Goal: Obtain resource: Download file/media

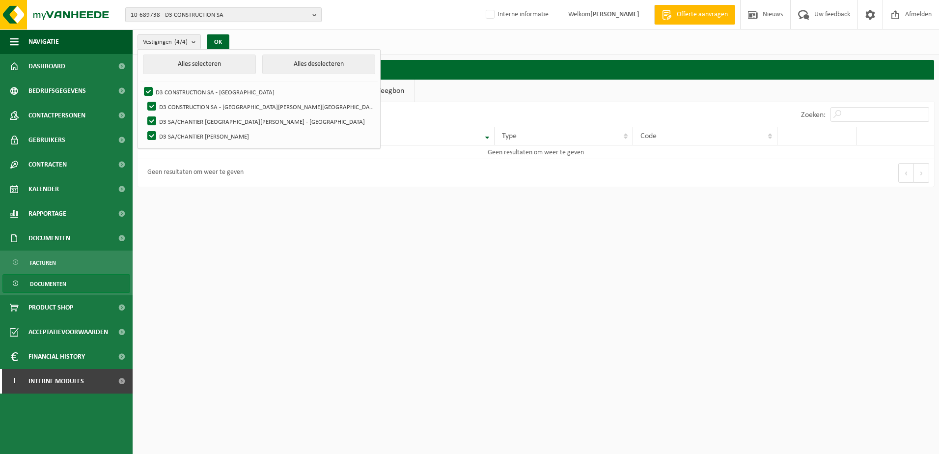
click at [143, 14] on span "10-689738 - D3 CONSTRUCTION SA" at bounding box center [220, 15] width 178 height 15
type input "01-000300"
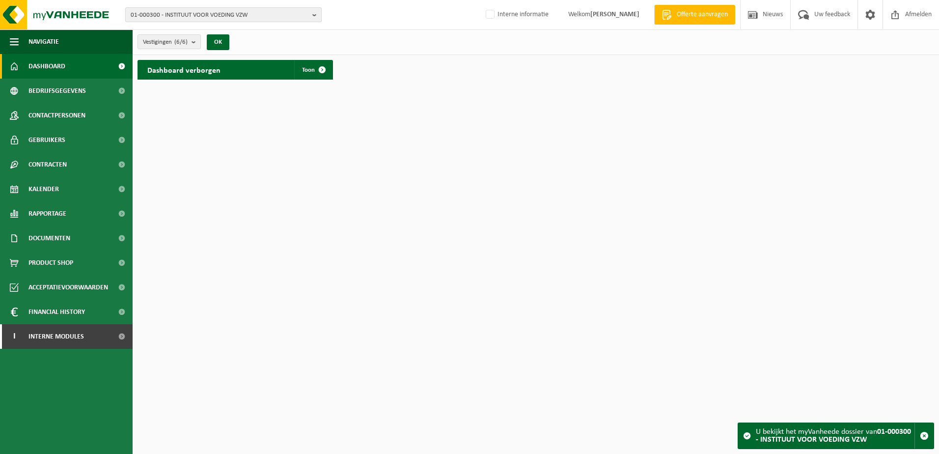
click at [160, 14] on span "01-000300 - INSTITUUT VOOR VOEDING VZW" at bounding box center [220, 15] width 178 height 15
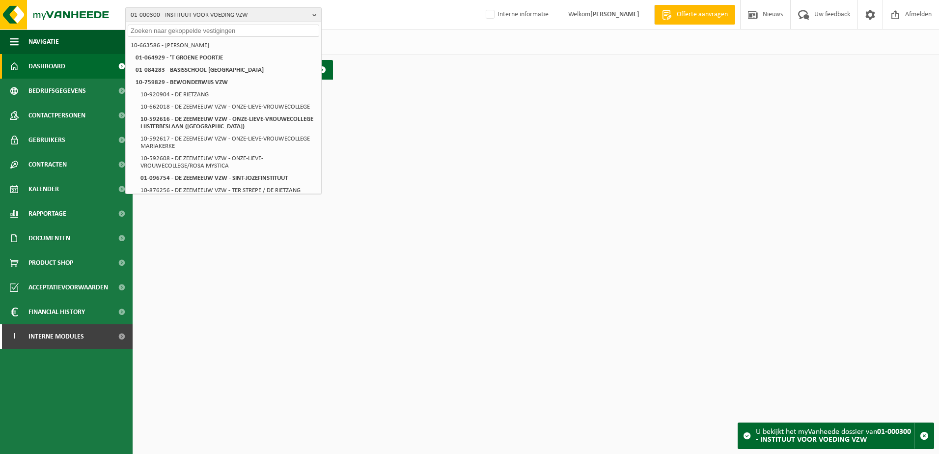
click at [154, 15] on span "01-000300 - INSTITUUT VOOR VOEDING VZW" at bounding box center [220, 15] width 178 height 15
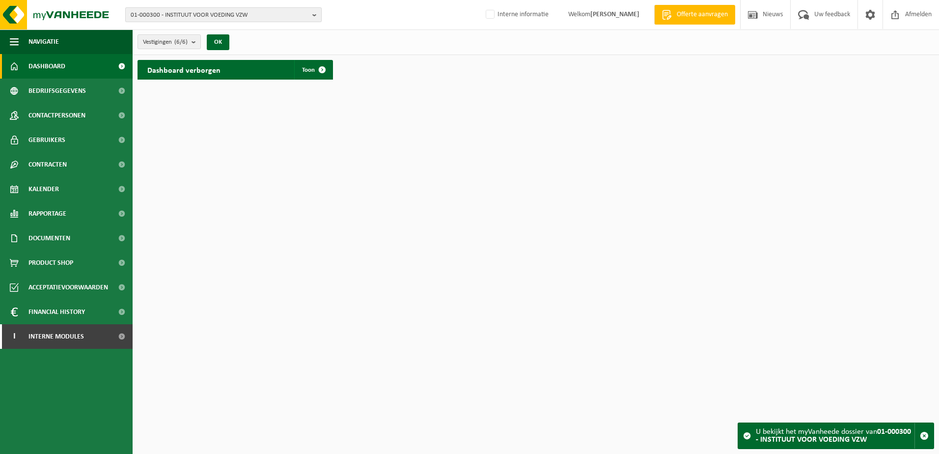
click at [199, 9] on span "01-000300 - INSTITUUT VOOR VOEDING VZW" at bounding box center [220, 15] width 178 height 15
type input "01-003011"
click at [184, 50] on li "01-003011 - KRINGLOOPCENTRUM LEEFBAAR WONEN" at bounding box center [224, 45] width 192 height 12
click at [297, 69] on link "Toon" at bounding box center [313, 70] width 38 height 20
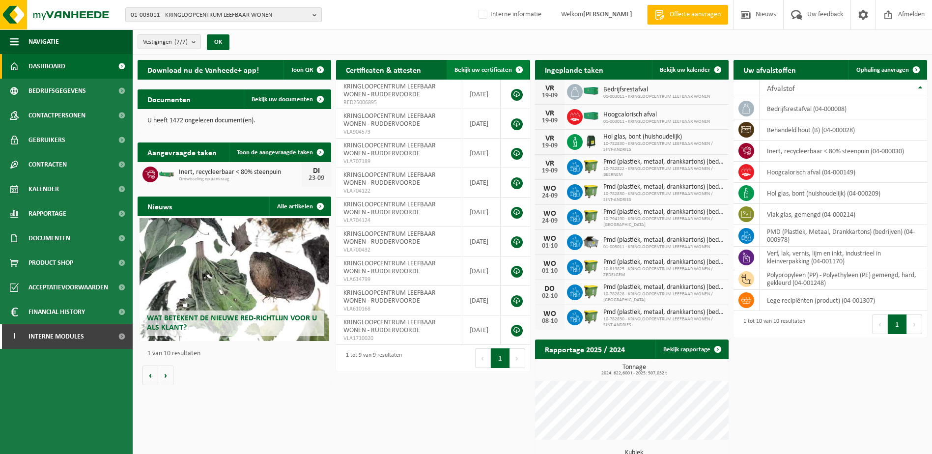
click at [478, 69] on span "Bekijk uw certificaten" at bounding box center [483, 70] width 57 height 6
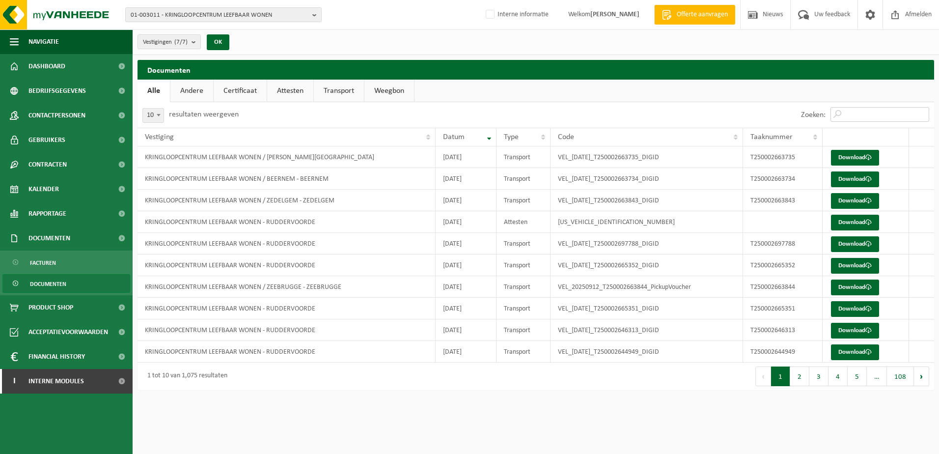
click at [845, 114] on input "Zoeken:" at bounding box center [880, 114] width 99 height 15
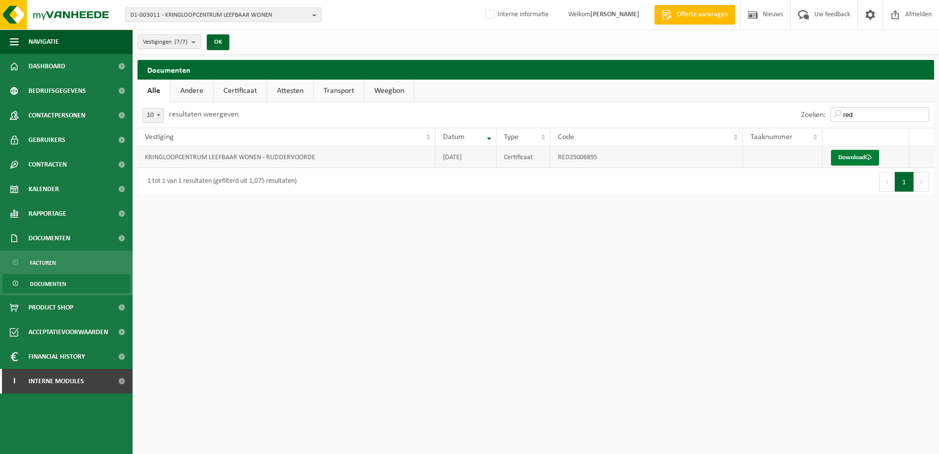
type input "red"
click at [859, 159] on link "Download" at bounding box center [855, 158] width 48 height 16
